Goal: Browse casually: Explore the website without a specific task or goal

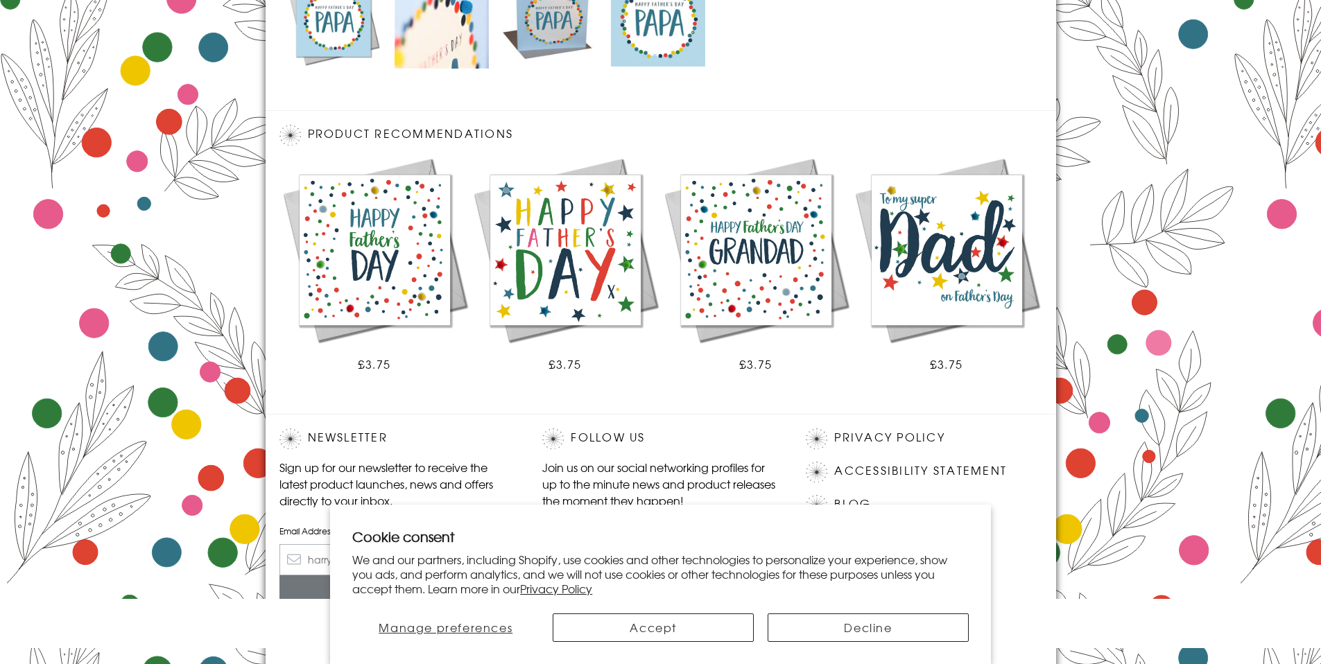
scroll to position [769, 0]
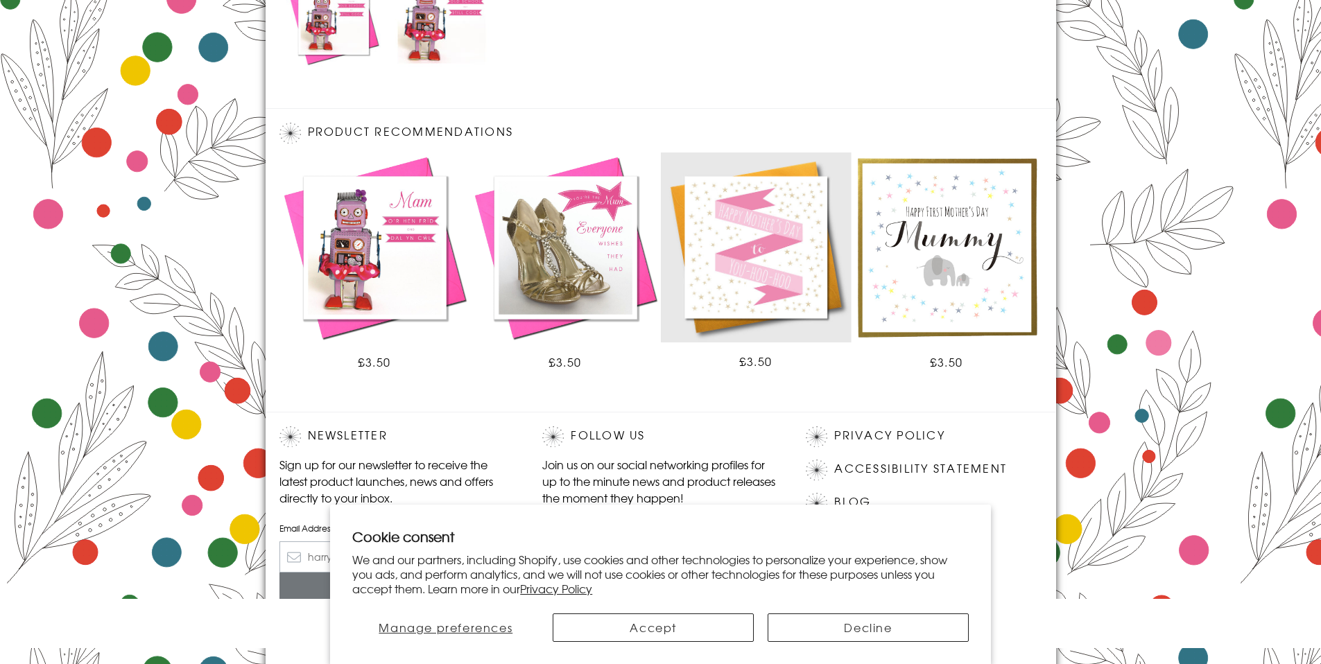
scroll to position [766, 0]
